Goal: Information Seeking & Learning: Learn about a topic

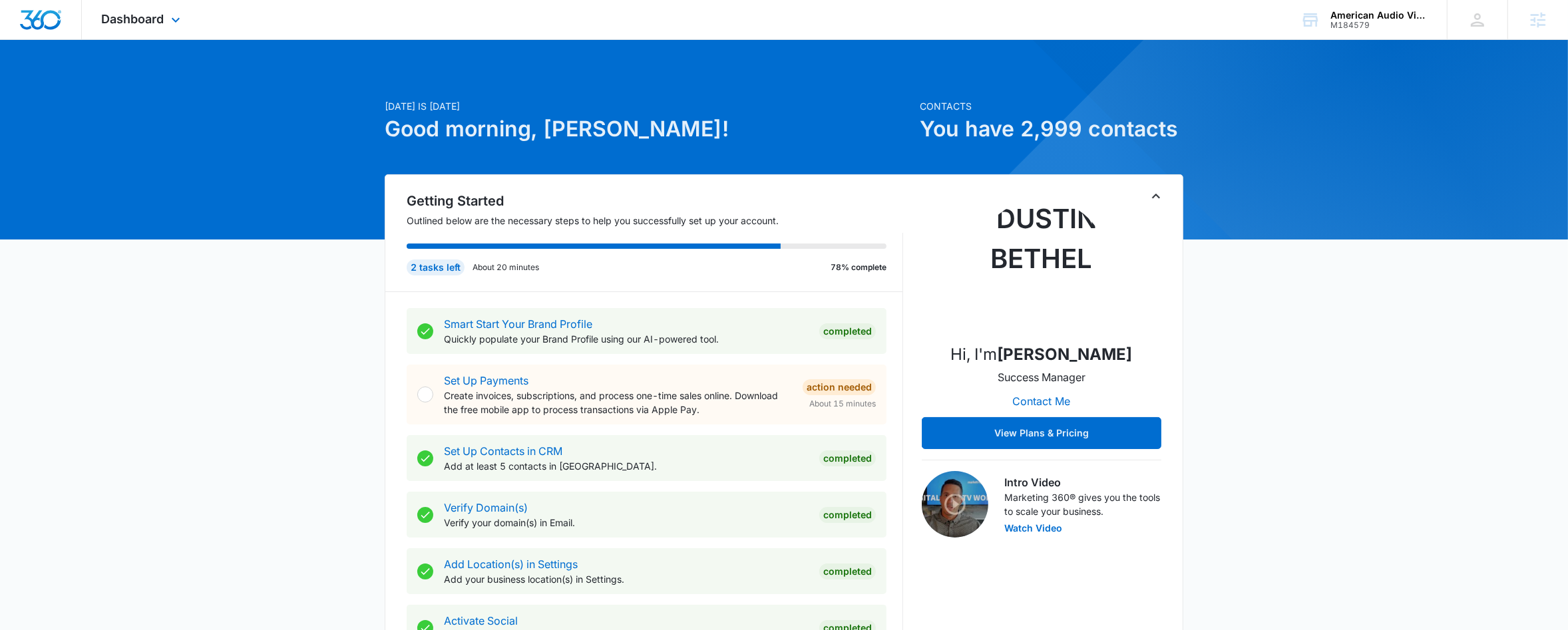
click at [171, 8] on div "Dashboard Apps Reputation Forms CRM Email Social Payments POS Content Ads Intel…" at bounding box center [143, 19] width 122 height 39
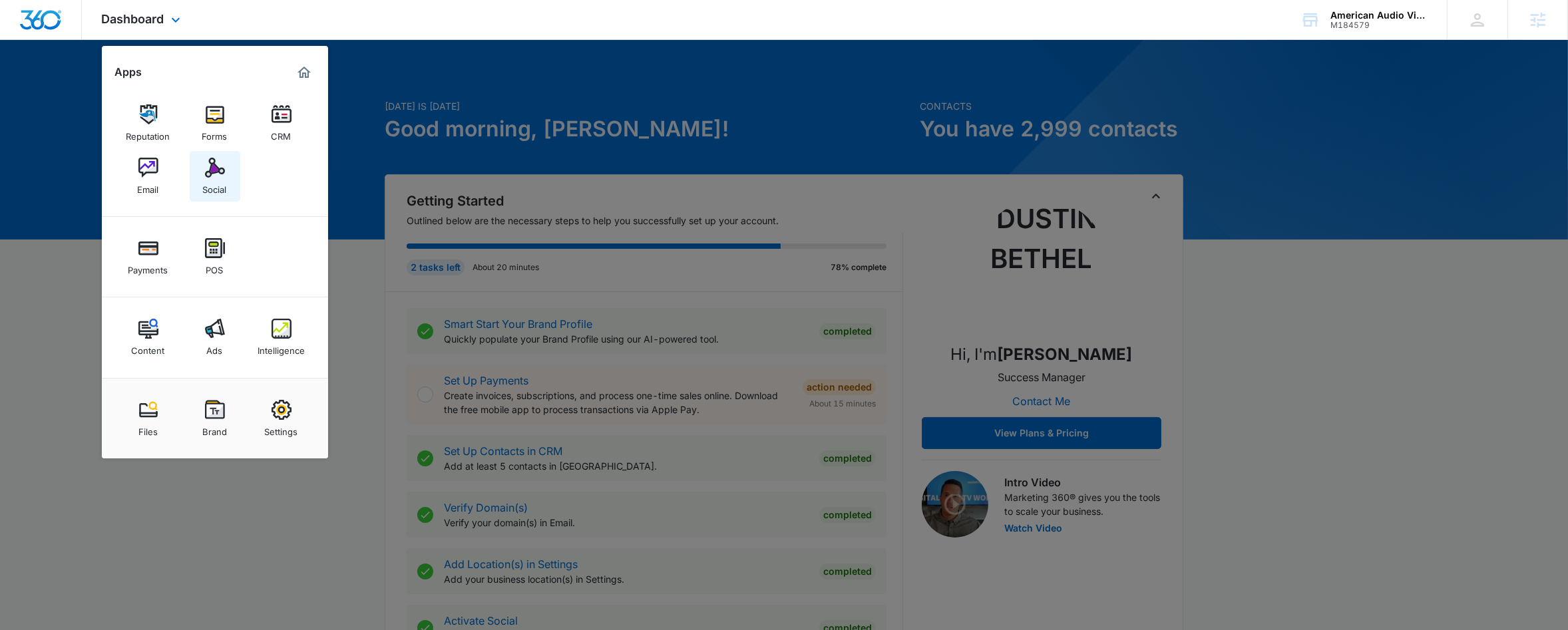
click at [222, 178] on div "Social" at bounding box center [215, 186] width 24 height 18
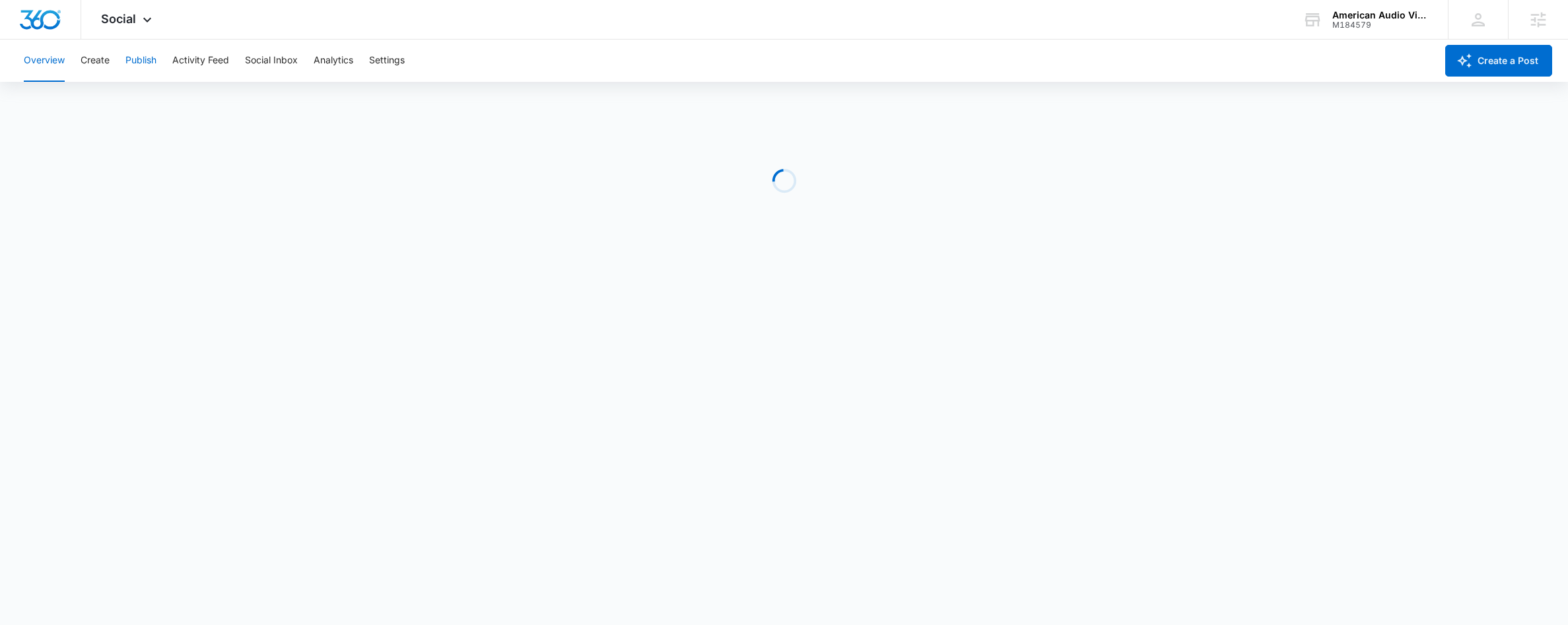
click at [145, 65] on button "Publish" at bounding box center [141, 61] width 31 height 43
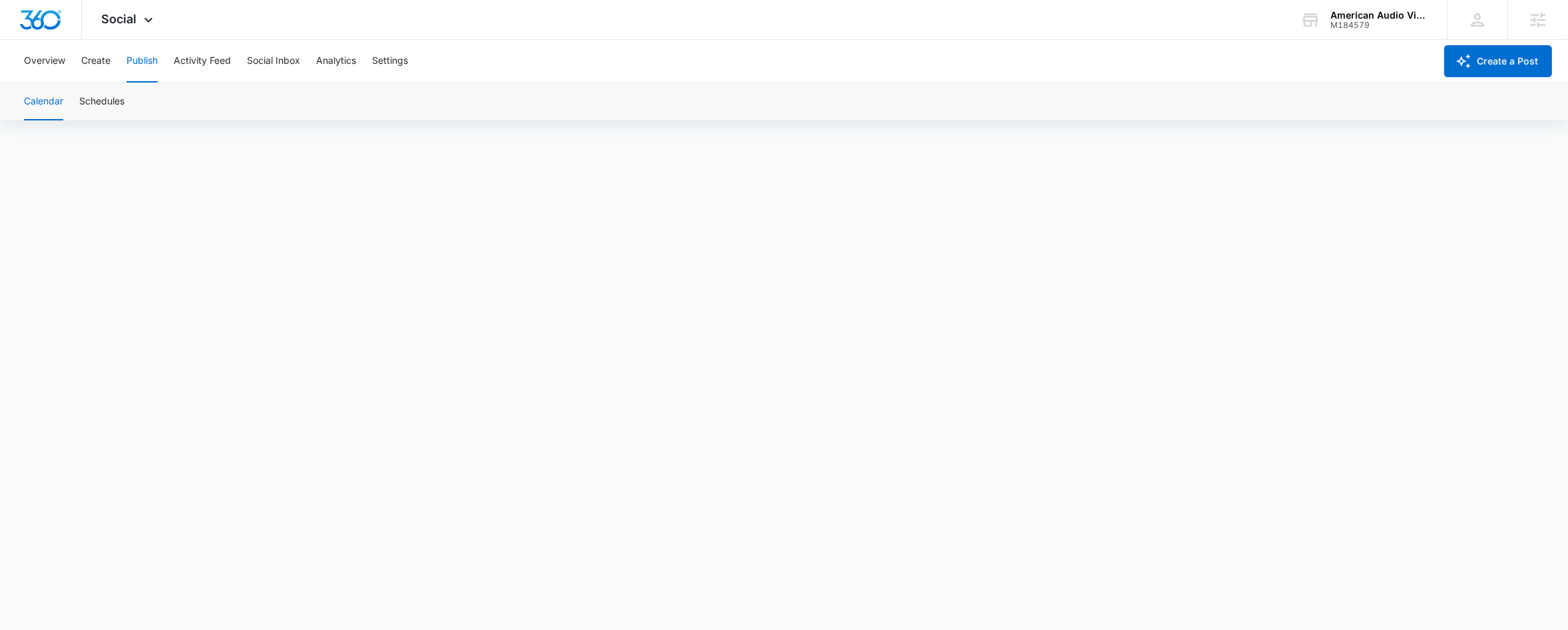
click at [32, 98] on button "Calendar" at bounding box center [43, 101] width 39 height 38
click at [44, 100] on button "Calendar" at bounding box center [43, 101] width 39 height 38
click at [193, 15] on div "Social Apps Reputation Forms CRM Email Social Payments POS Content Ads Intellig…" at bounding box center [784, 20] width 1568 height 40
click at [166, 22] on div "Social Apps Reputation Forms CRM Email Social Payments POS Content Ads Intellig…" at bounding box center [129, 19] width 94 height 39
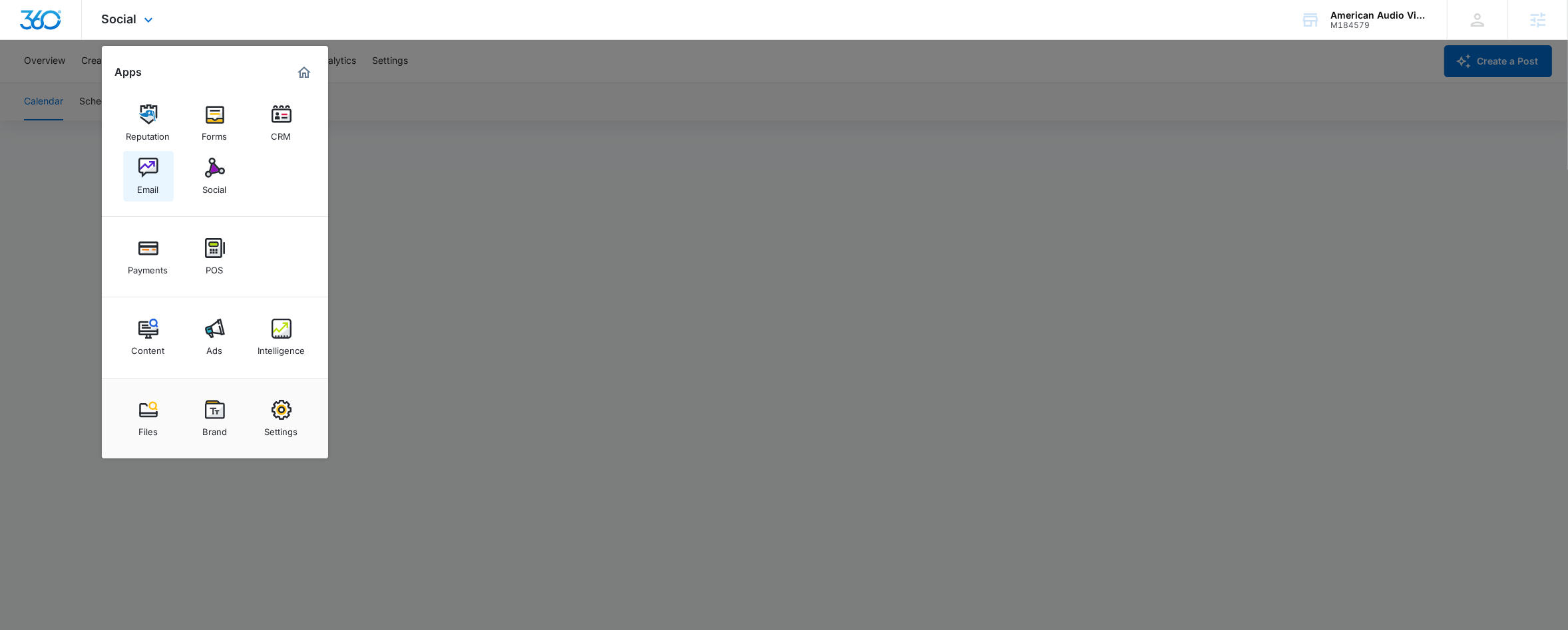
click at [141, 174] on img at bounding box center [148, 168] width 20 height 20
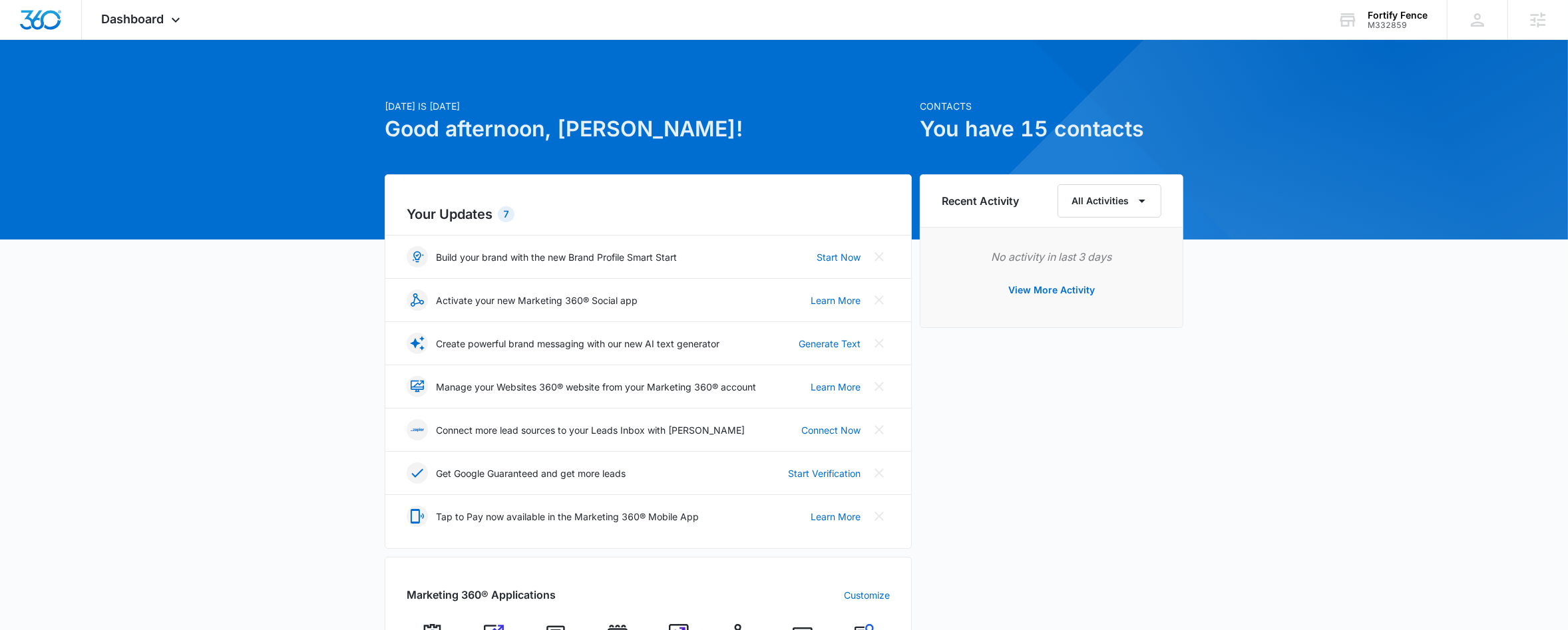
scroll to position [544, 0]
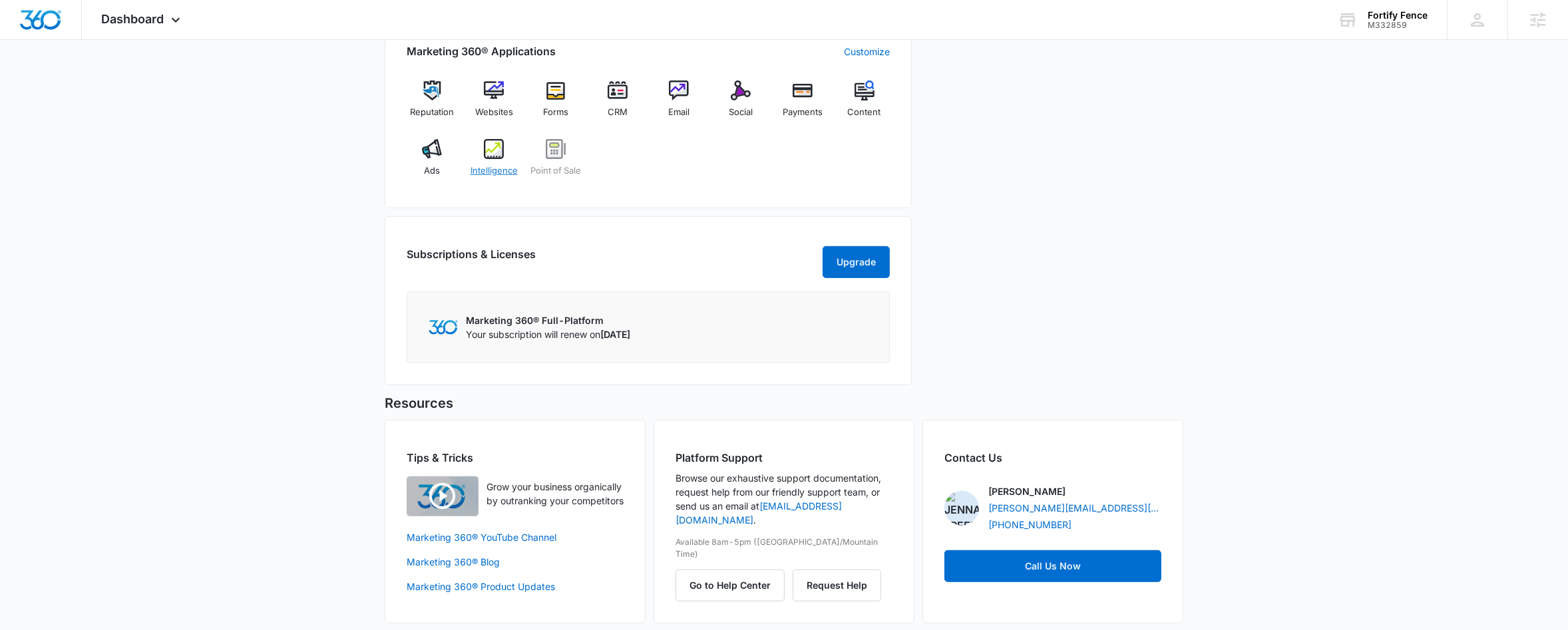
click at [508, 140] on div "Intelligence" at bounding box center [494, 163] width 51 height 48
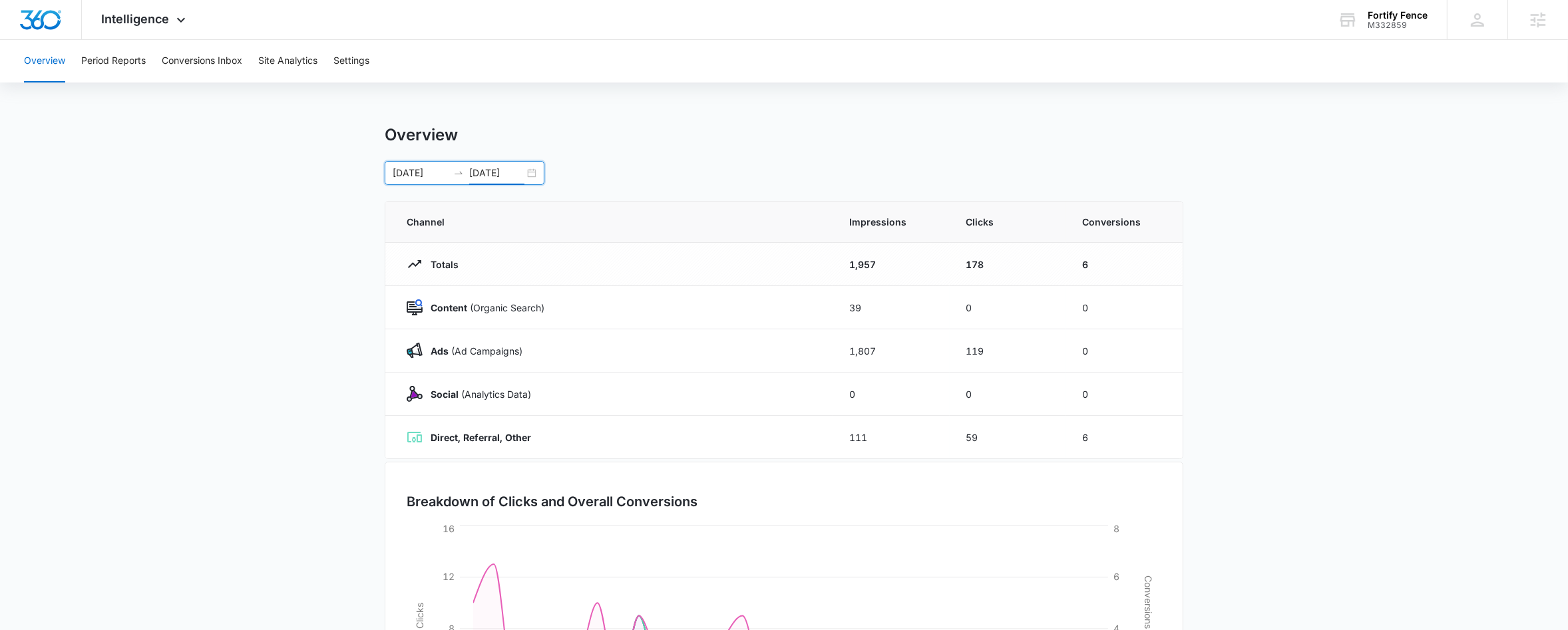
click at [469, 170] on input "09/15/2025" at bounding box center [497, 173] width 55 height 15
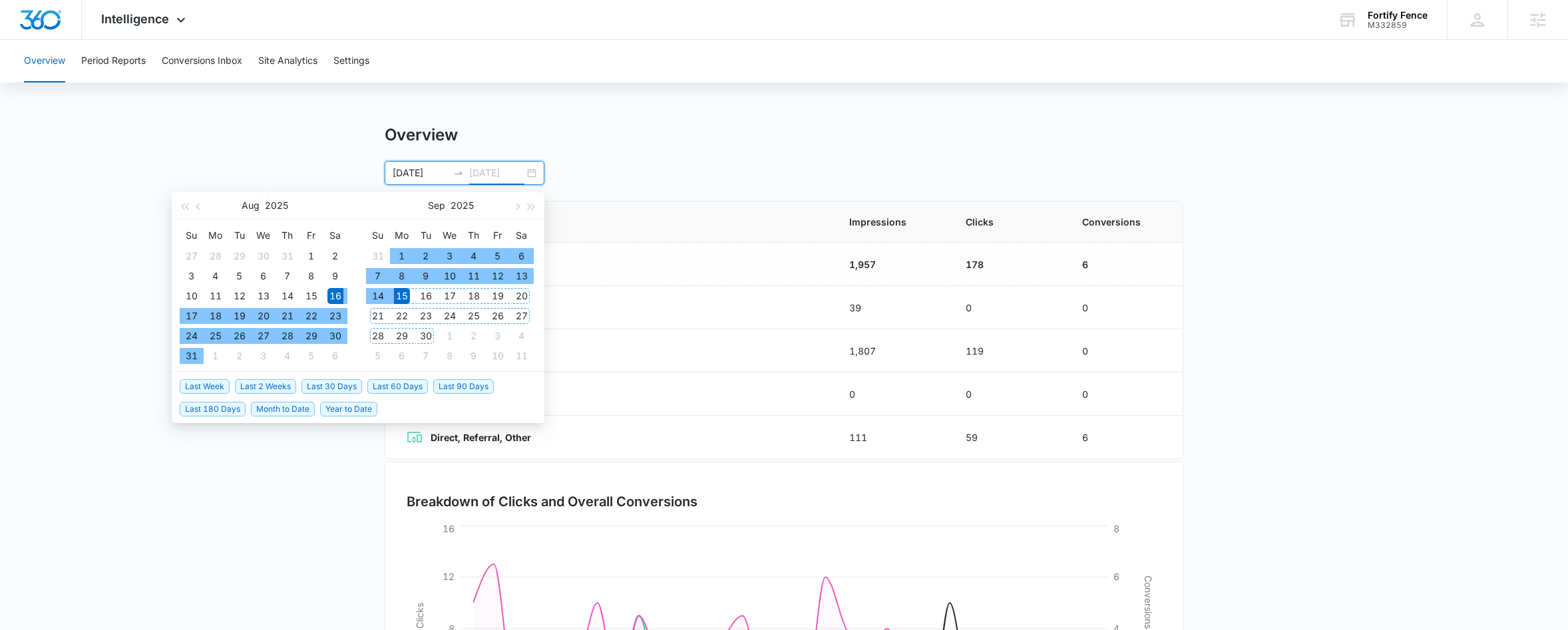
type input "09/15/2025"
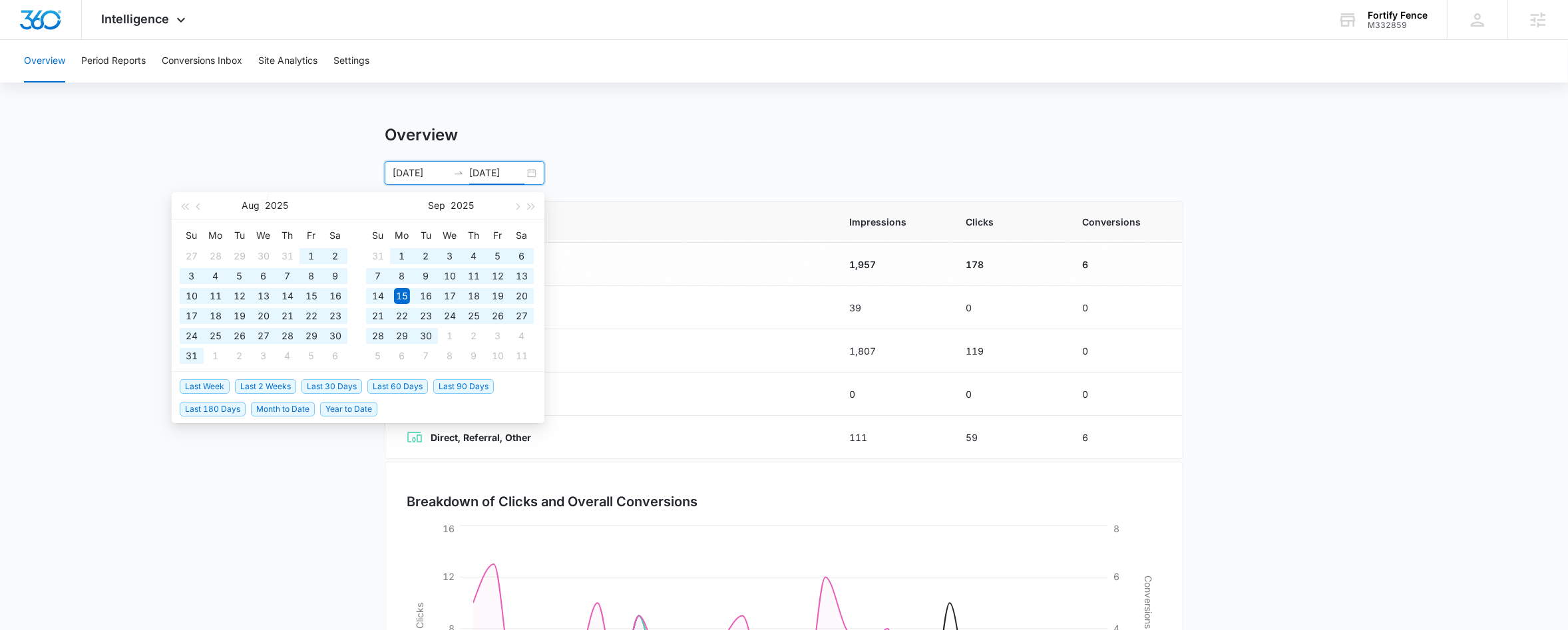
click at [446, 391] on span "Last 90 Days" at bounding box center [463, 386] width 61 height 15
type input "07/11/2025"
type input "10/09/2025"
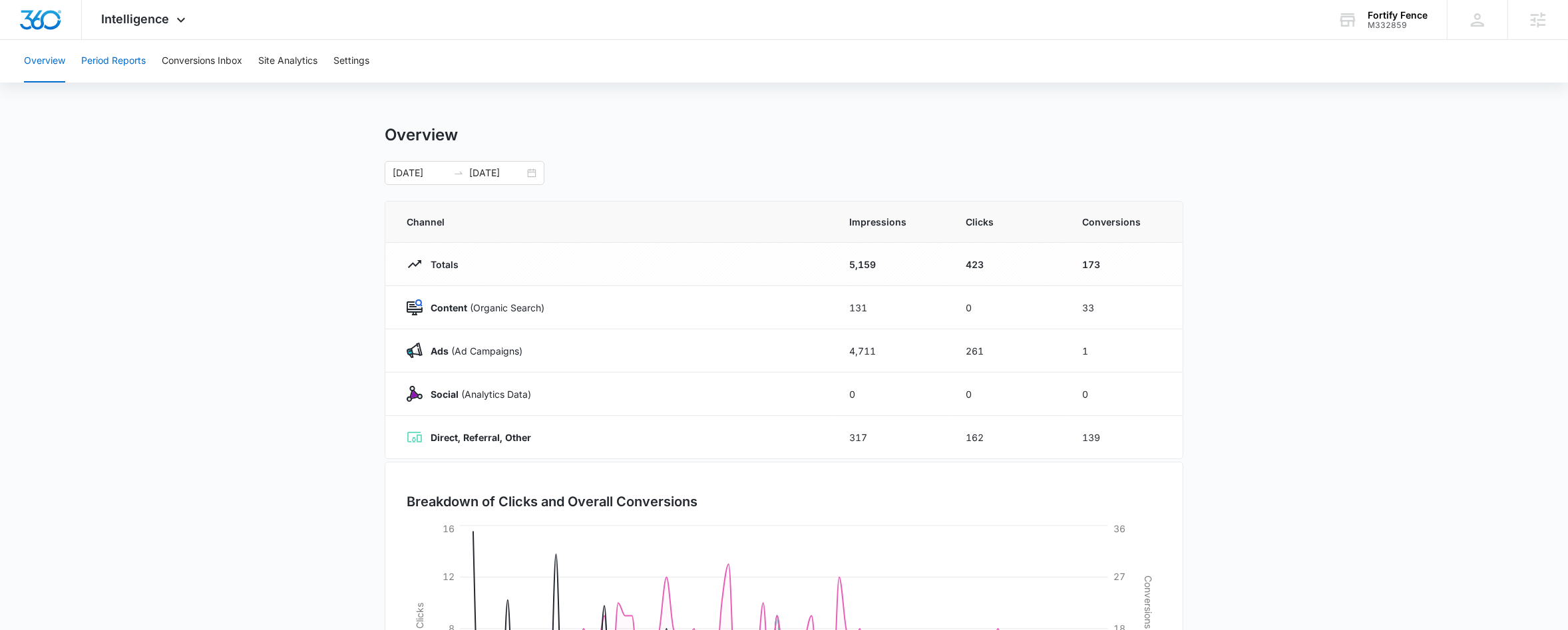
click at [126, 54] on button "Period Reports" at bounding box center [114, 61] width 64 height 43
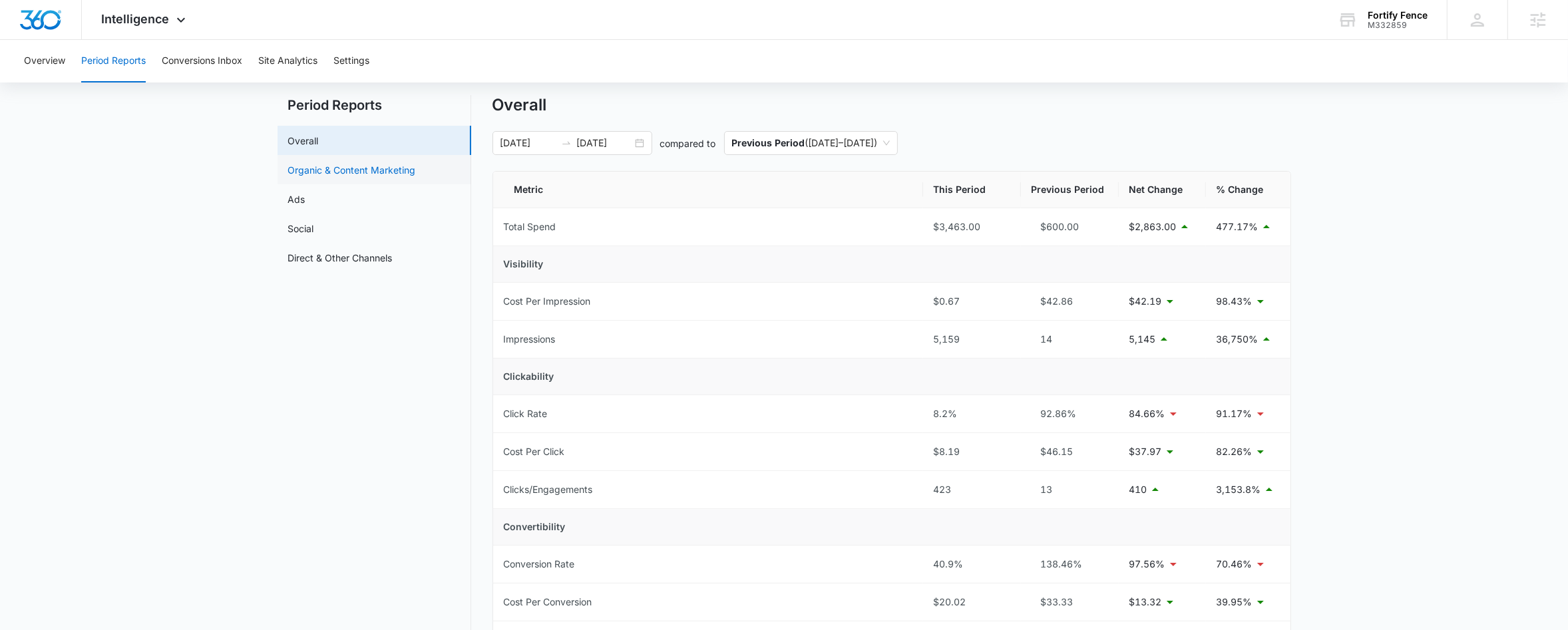
scroll to position [47, 0]
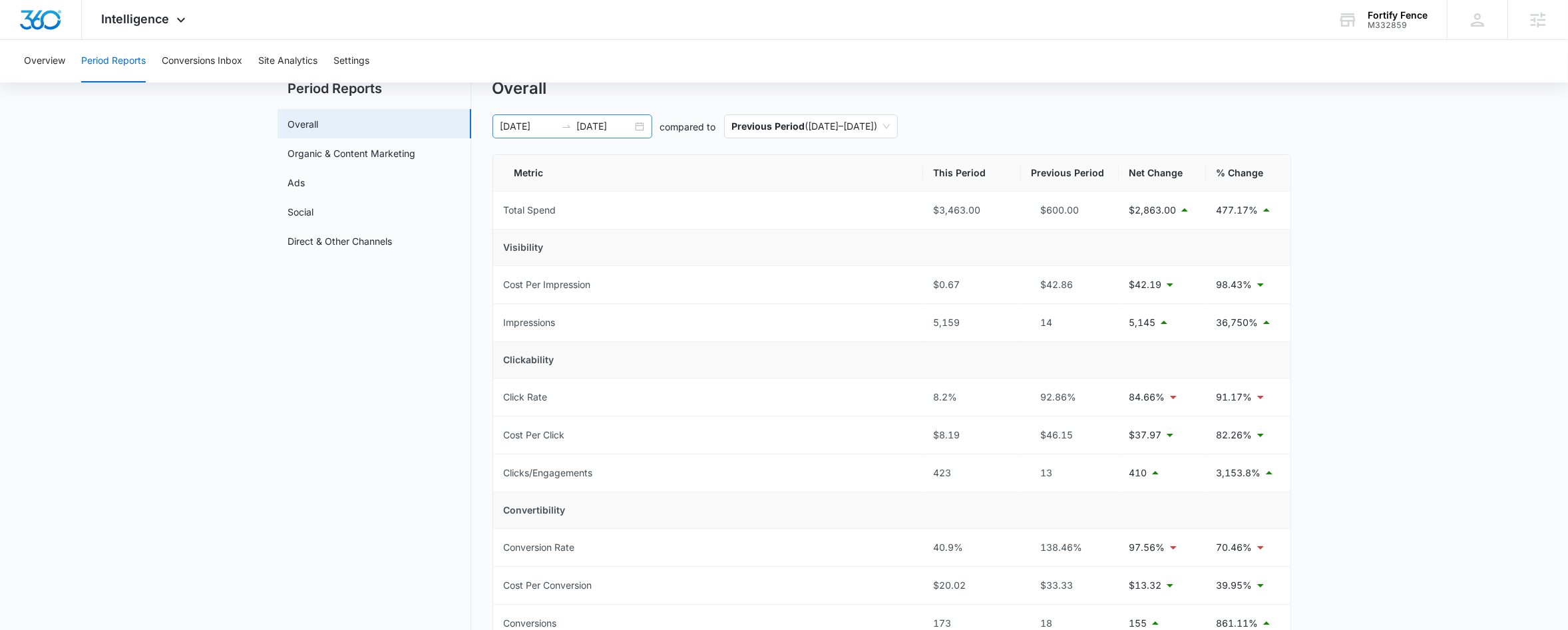
click at [568, 130] on icon "swap-right" at bounding box center [566, 127] width 11 height 11
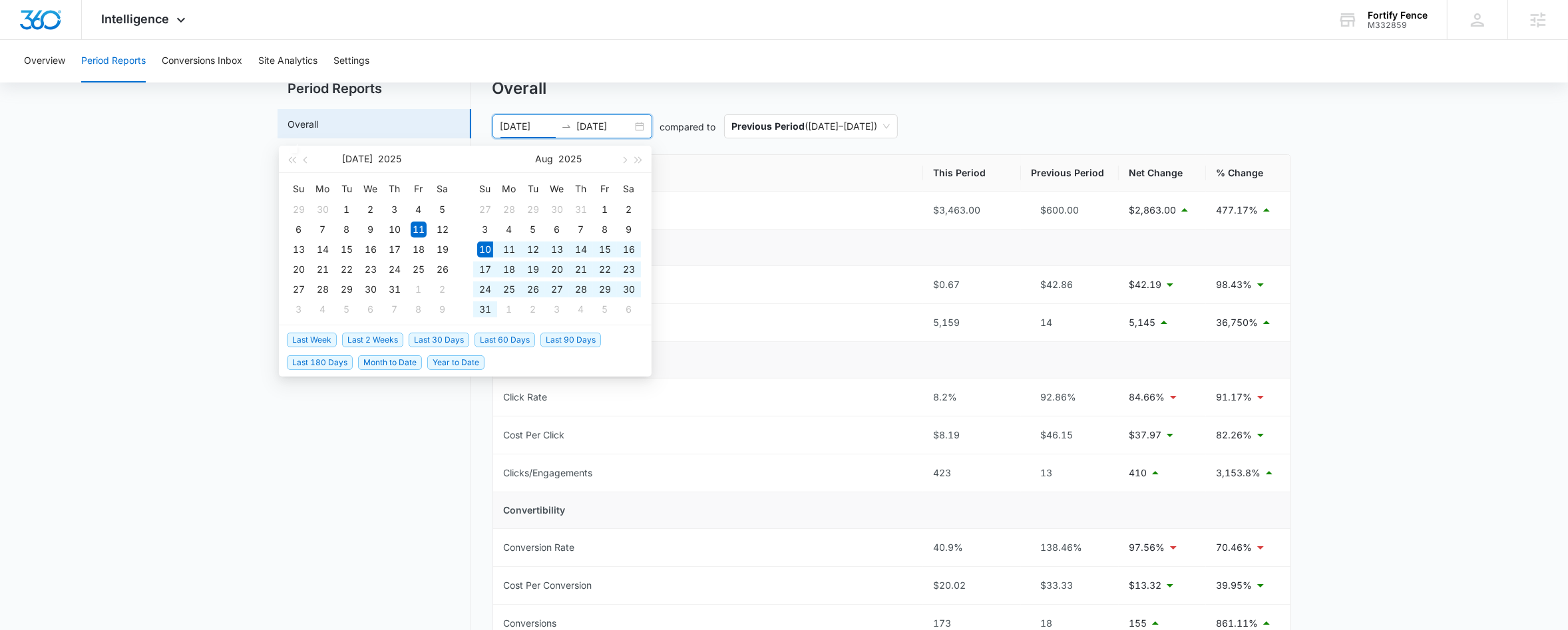
click at [508, 335] on span "Last 60 Days" at bounding box center [504, 340] width 61 height 15
type input "[DATE]"
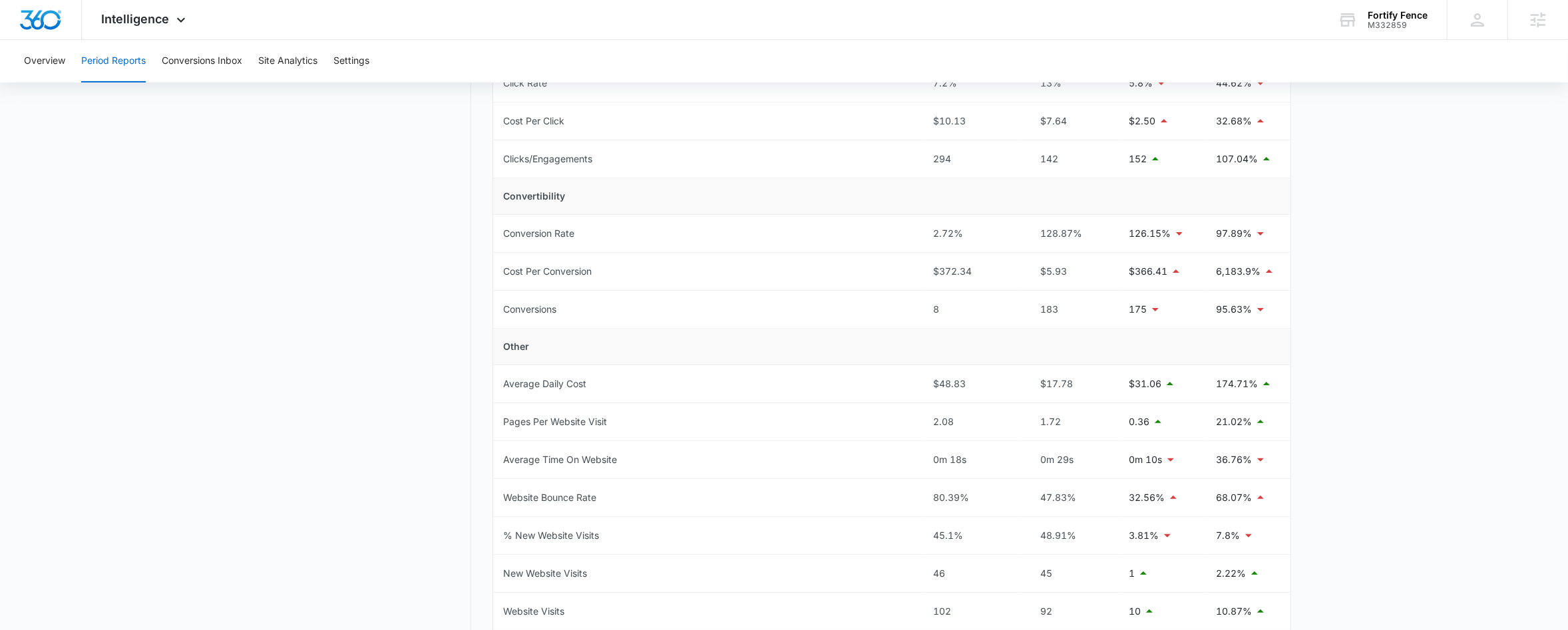
scroll to position [0, 0]
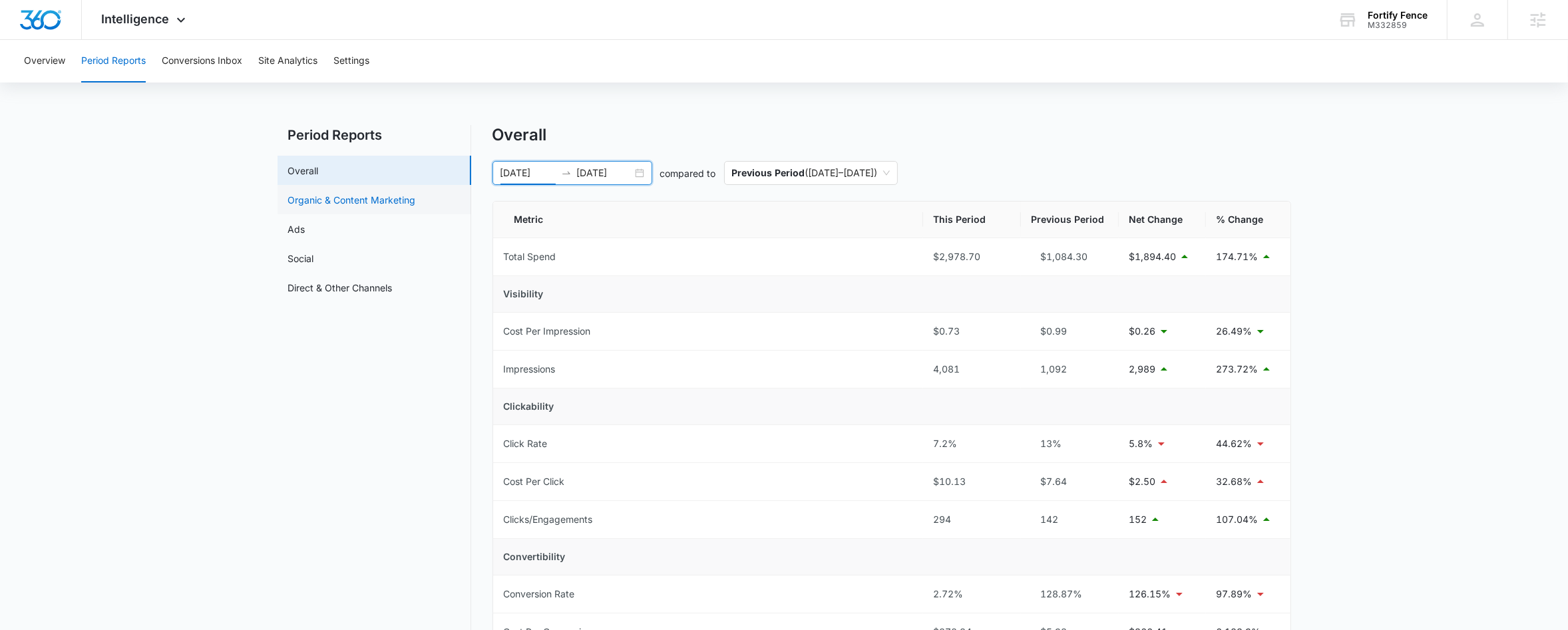
click at [343, 203] on link "Organic & Content Marketing" at bounding box center [352, 200] width 128 height 14
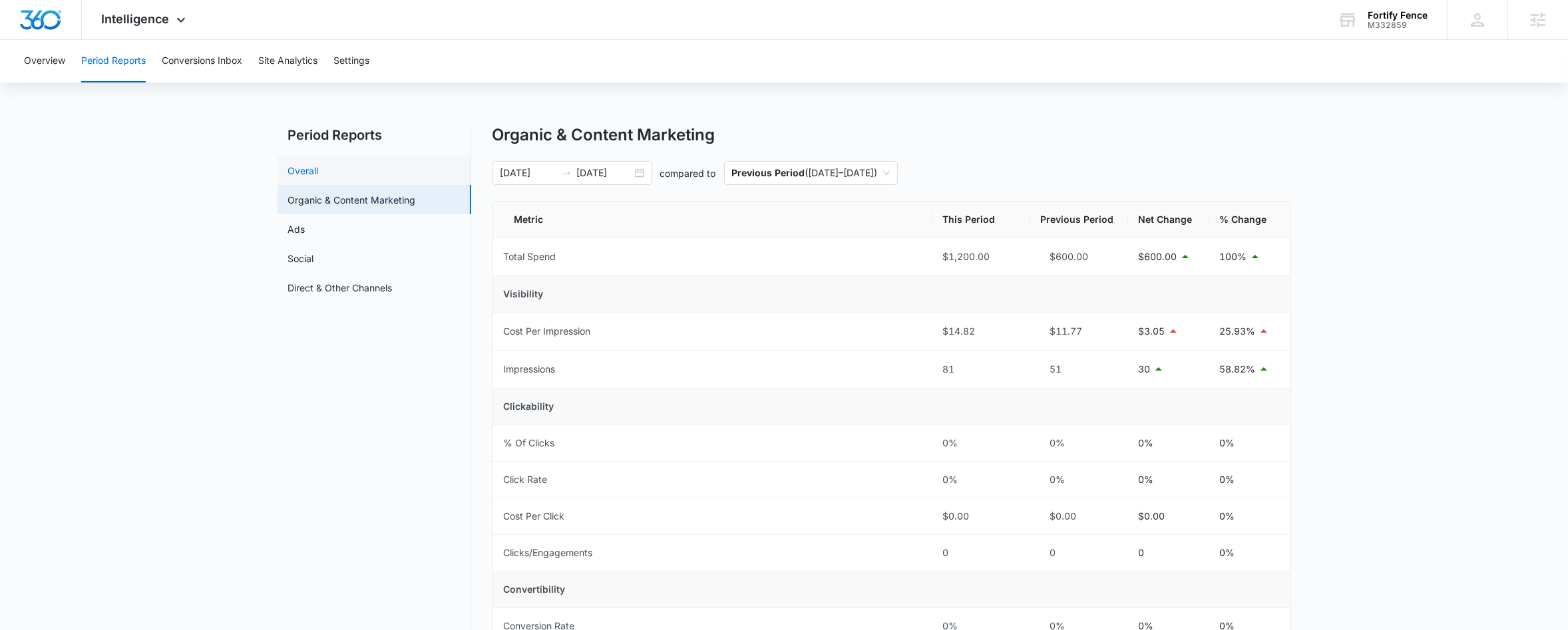
click at [318, 163] on link "Overall" at bounding box center [304, 170] width 31 height 14
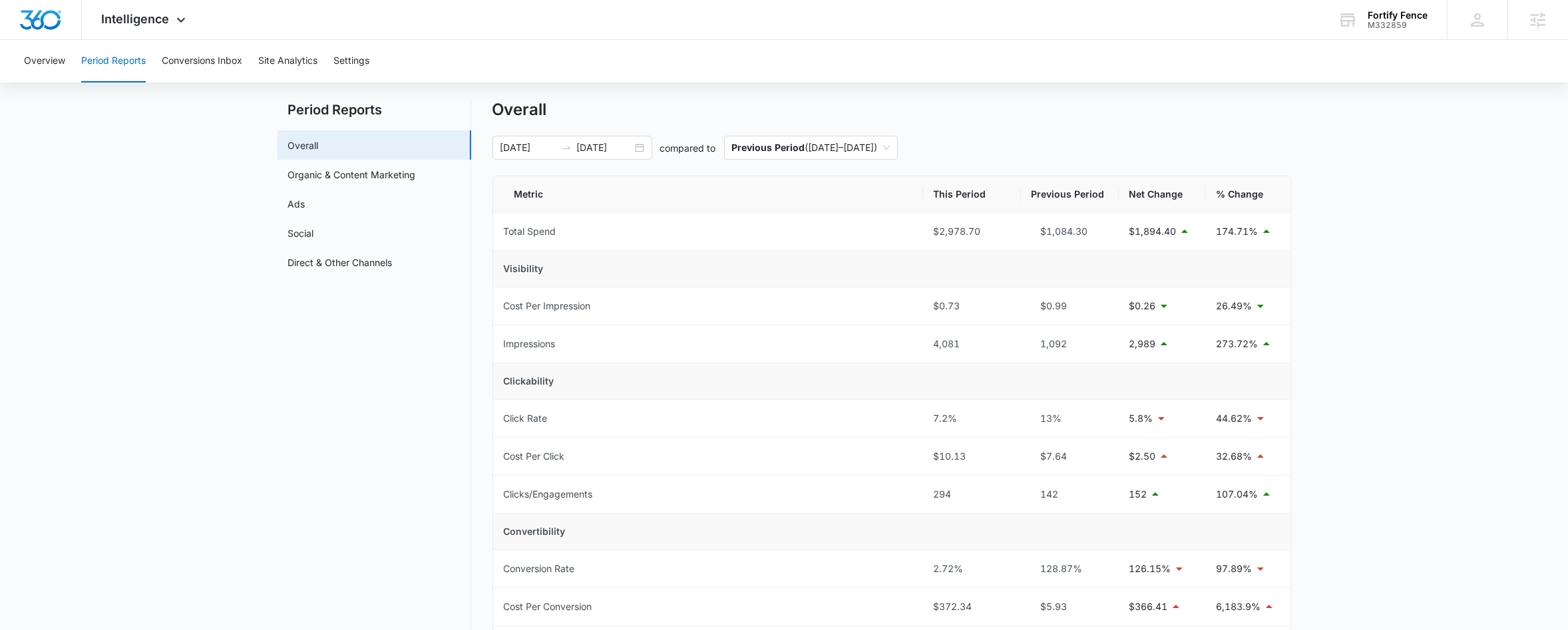
scroll to position [28, 0]
click at [186, 16] on icon at bounding box center [181, 23] width 16 height 16
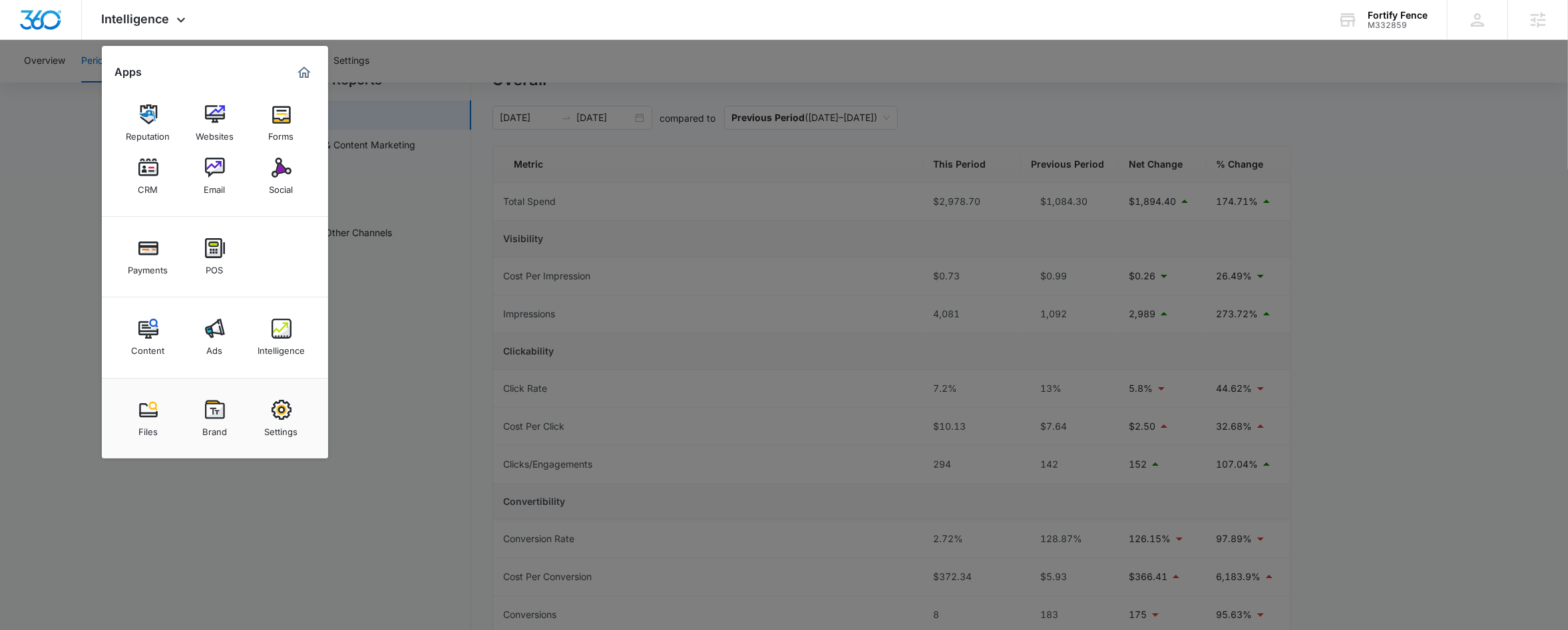
scroll to position [60, 0]
click at [595, 66] on div at bounding box center [784, 315] width 1568 height 630
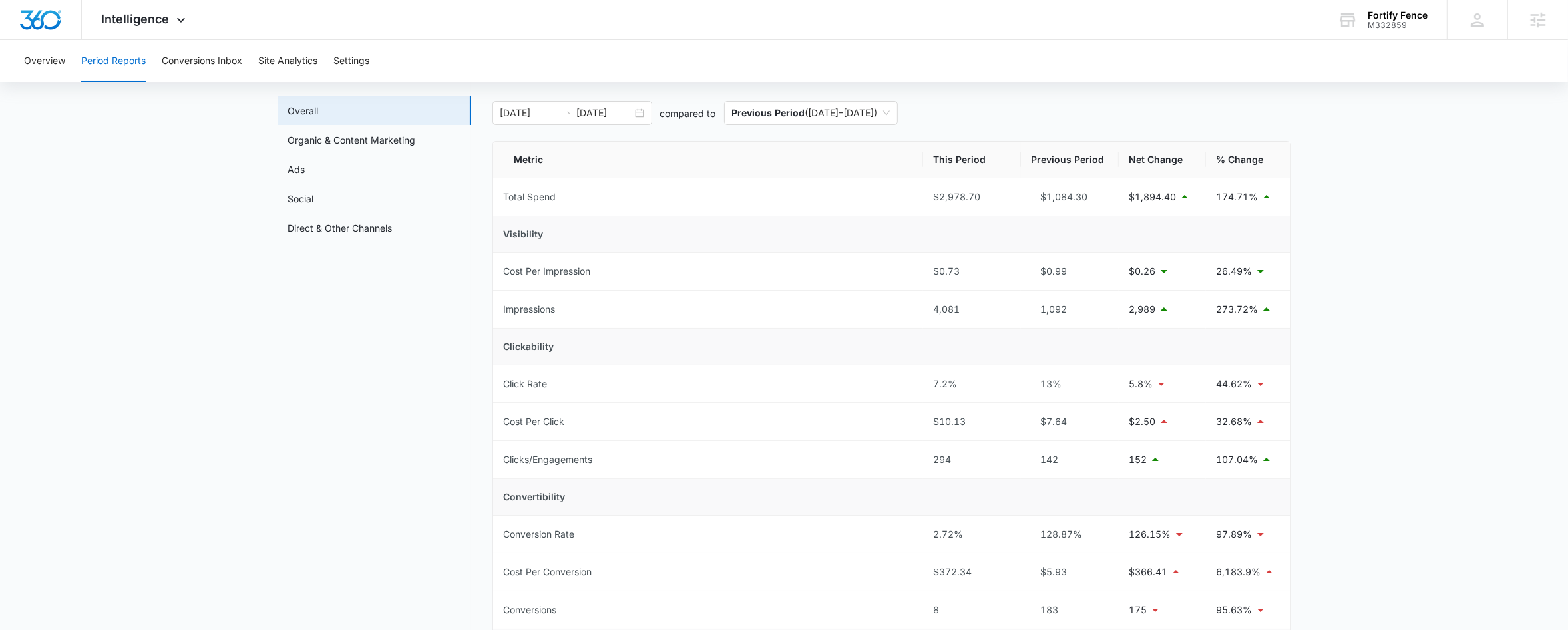
click at [371, 414] on nav "Period Reports Overall Organic & Content Marketing Ads Social Direct & Other Ch…" at bounding box center [374, 578] width 193 height 1026
click at [408, 137] on link "Organic & Content Marketing" at bounding box center [352, 140] width 128 height 14
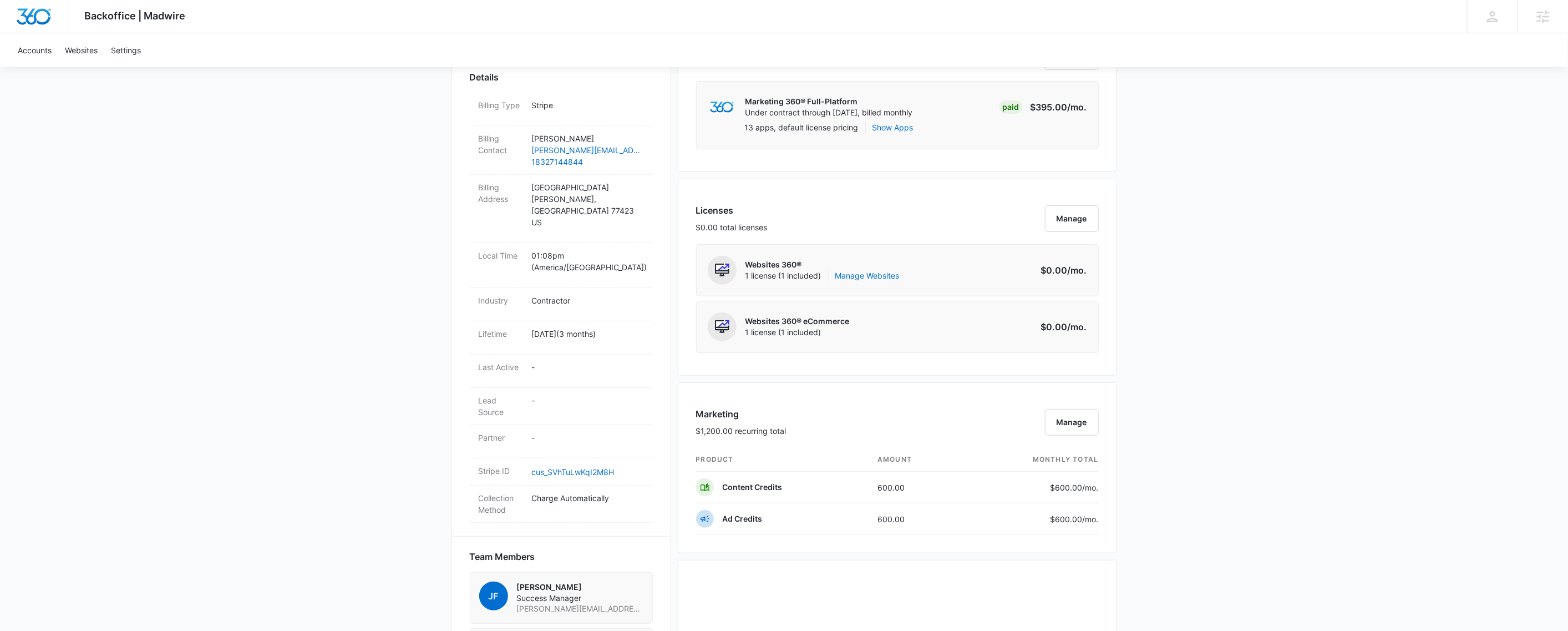
scroll to position [826, 0]
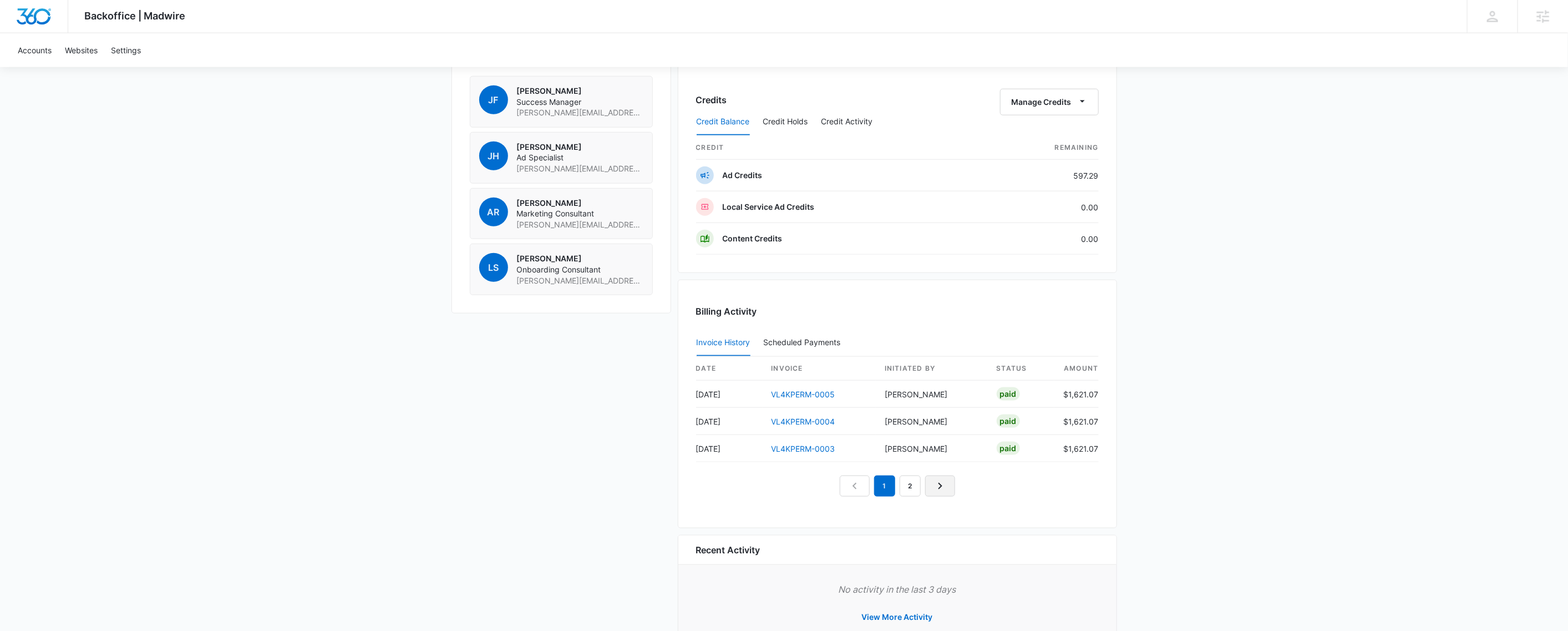
click at [946, 493] on icon "Next Page" at bounding box center [940, 486] width 13 height 13
click at [859, 466] on icon "Previous Page" at bounding box center [854, 459] width 13 height 13
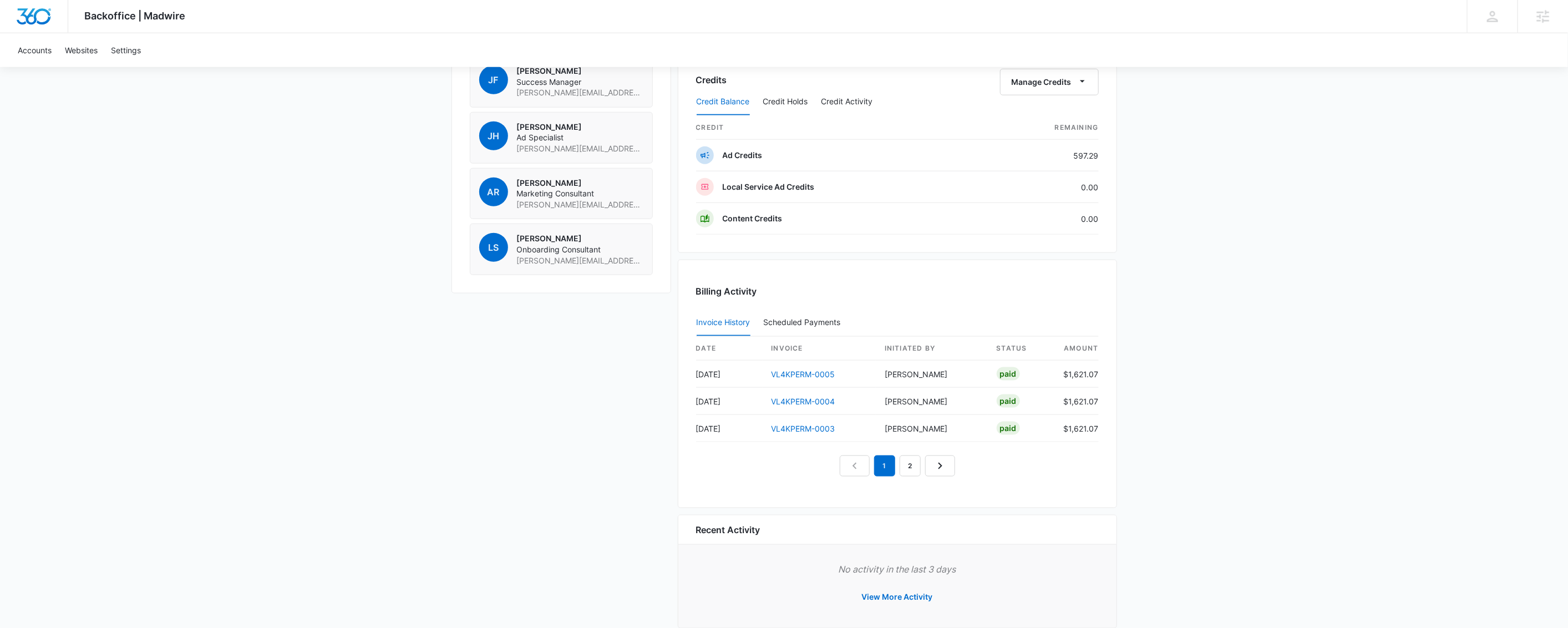
scroll to position [807, 0]
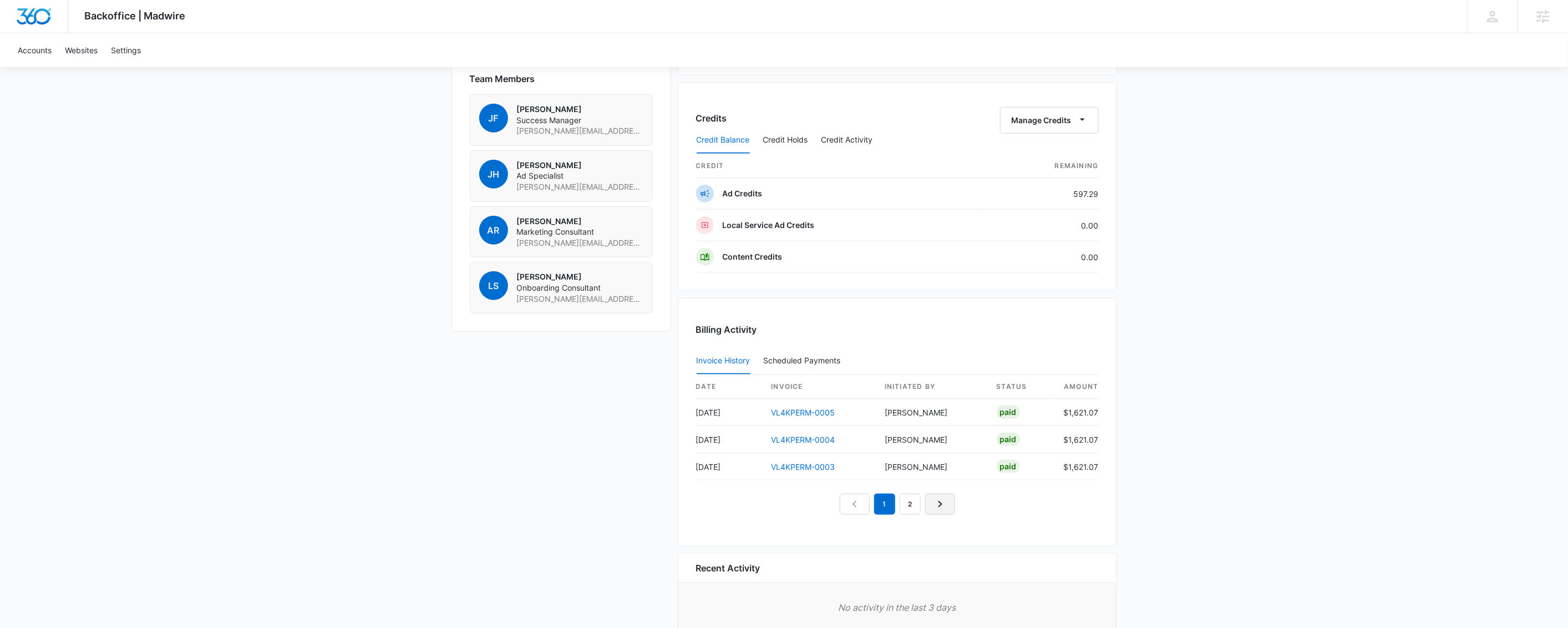
click at [931, 506] on link "Next Page" at bounding box center [940, 504] width 30 height 21
click at [944, 484] on nav "1 2" at bounding box center [897, 476] width 115 height 21
click at [843, 476] on link "Previous Page" at bounding box center [854, 476] width 30 height 21
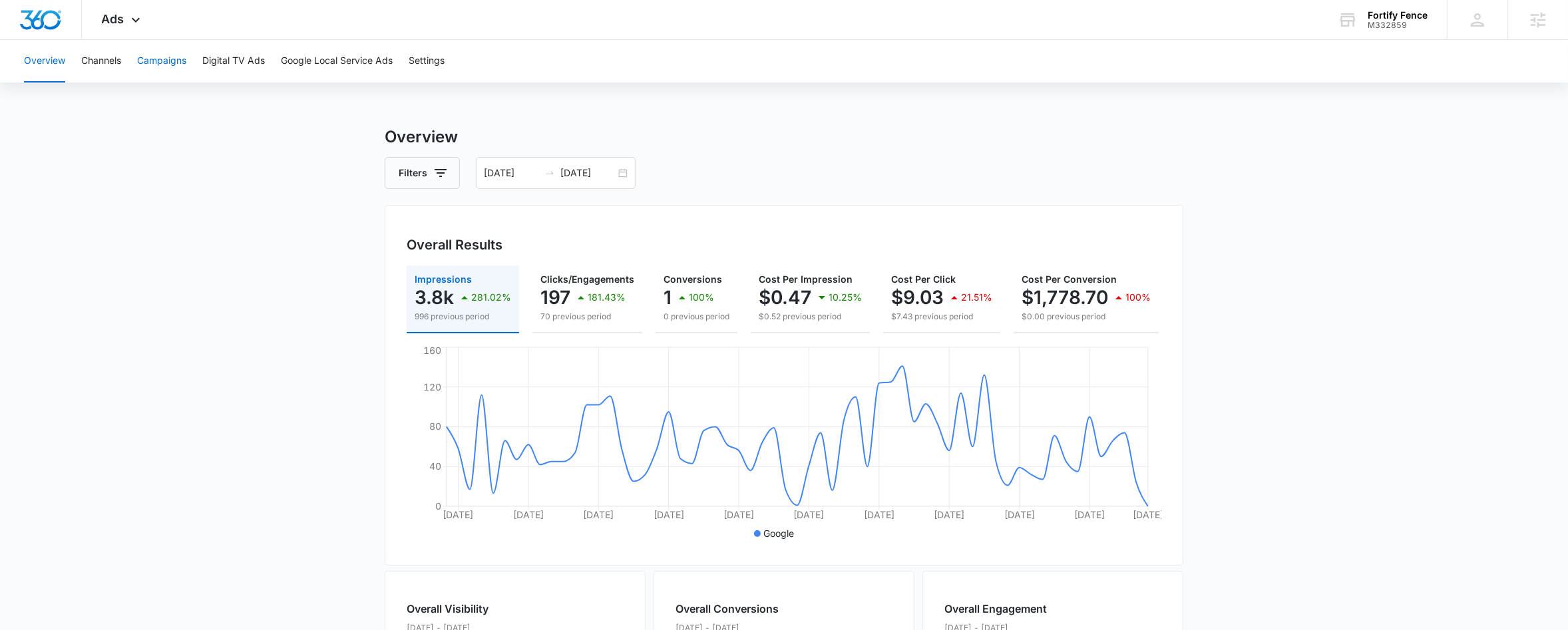
click at [156, 61] on button "Campaigns" at bounding box center [162, 61] width 49 height 43
